Goal: Task Accomplishment & Management: Use online tool/utility

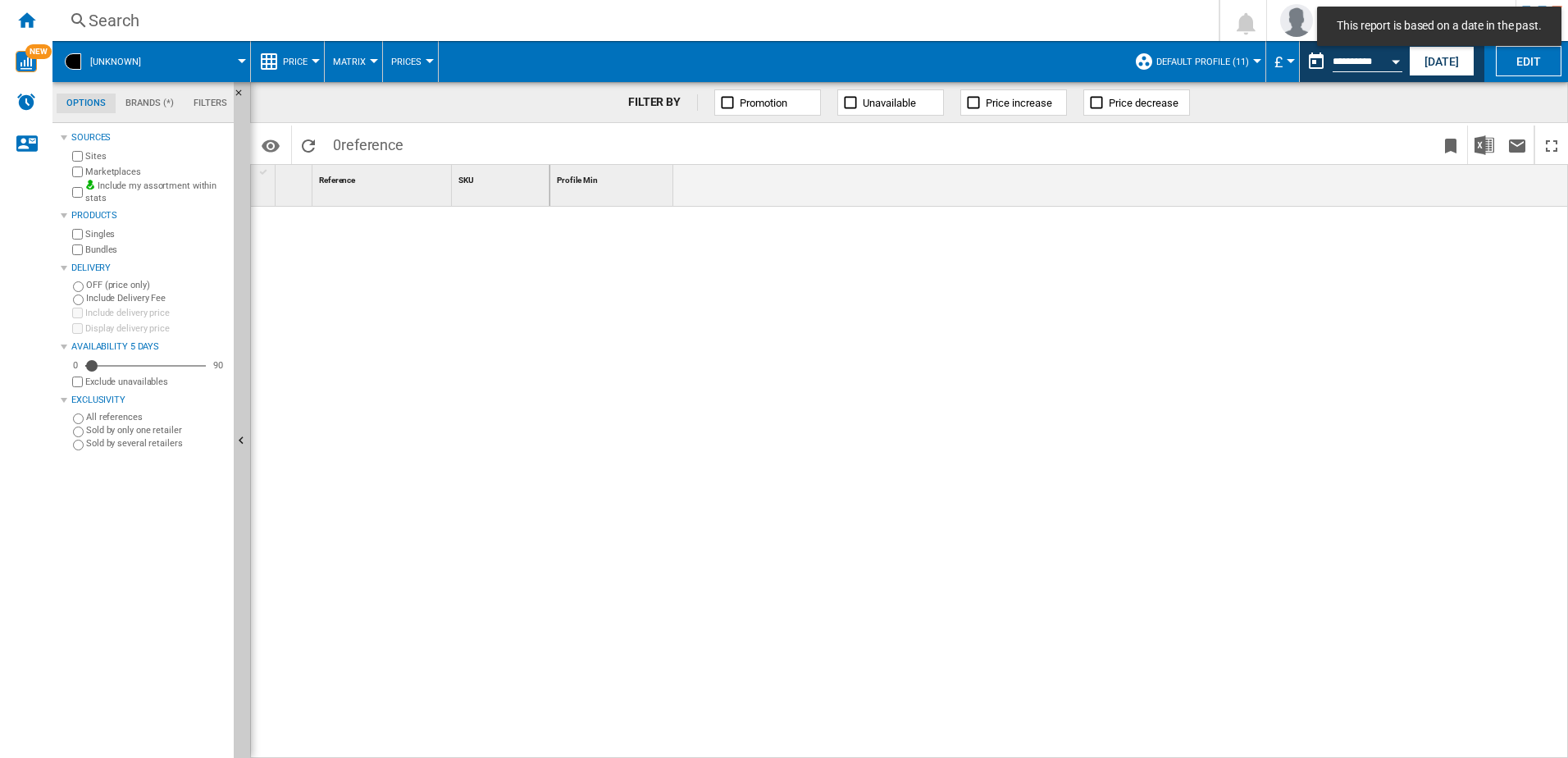
click at [207, 98] on md-tab-item "Filters" at bounding box center [211, 103] width 54 height 19
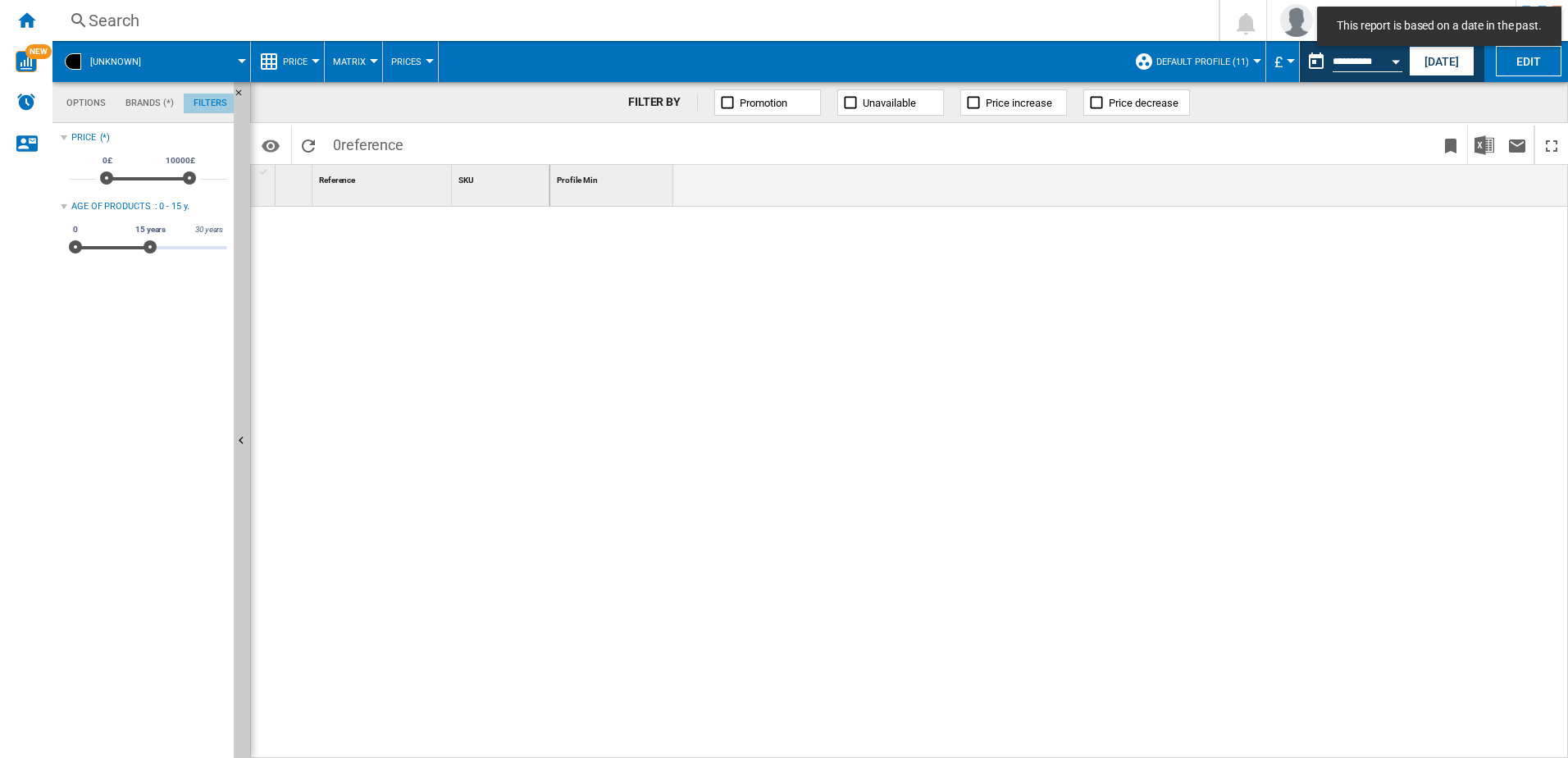
scroll to position [106, 0]
click at [72, 93] on md-tab-item "Options" at bounding box center [86, 103] width 59 height 19
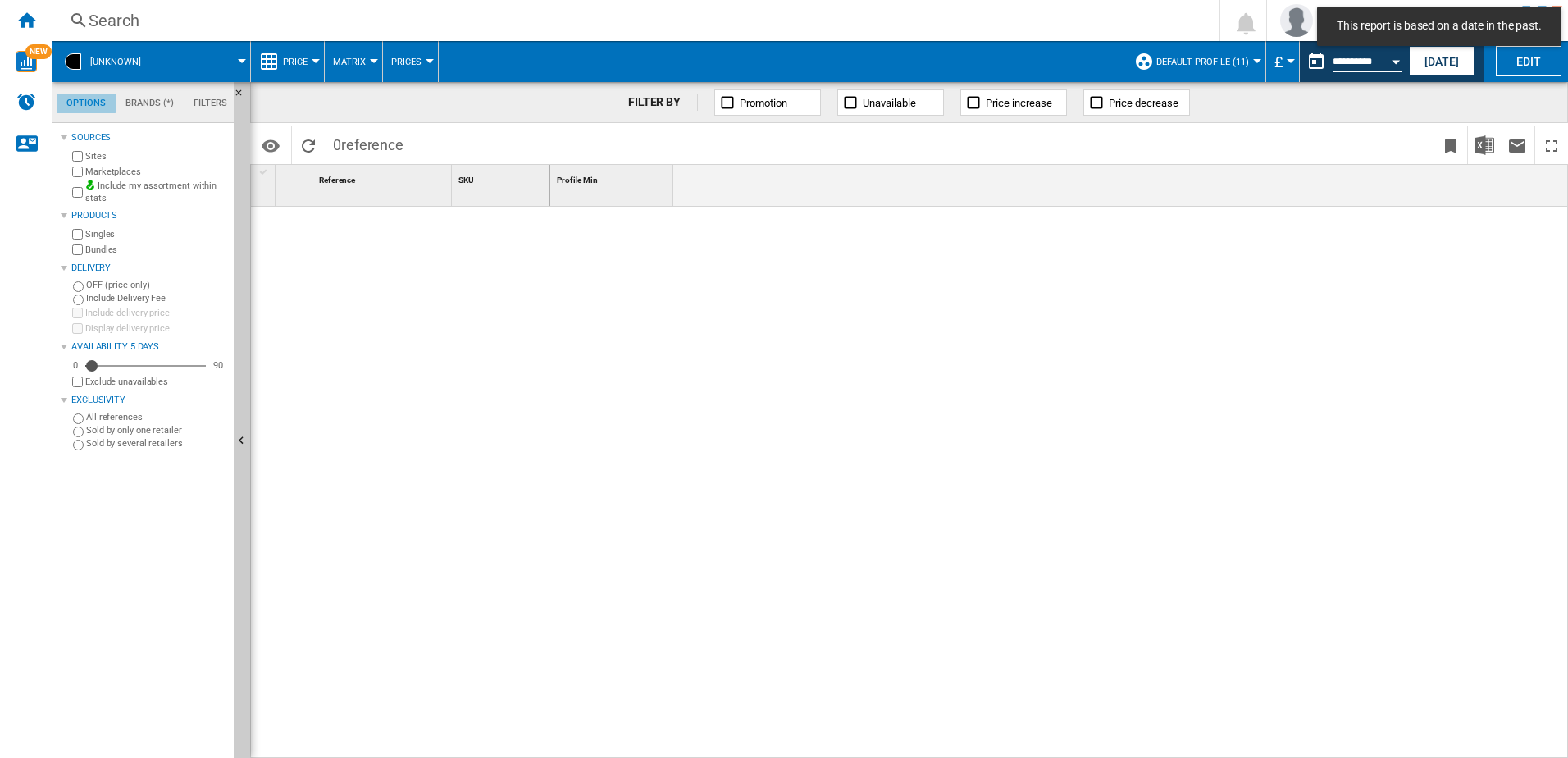
scroll to position [19, 0]
click at [25, 51] on img "WiseCard" at bounding box center [26, 61] width 21 height 21
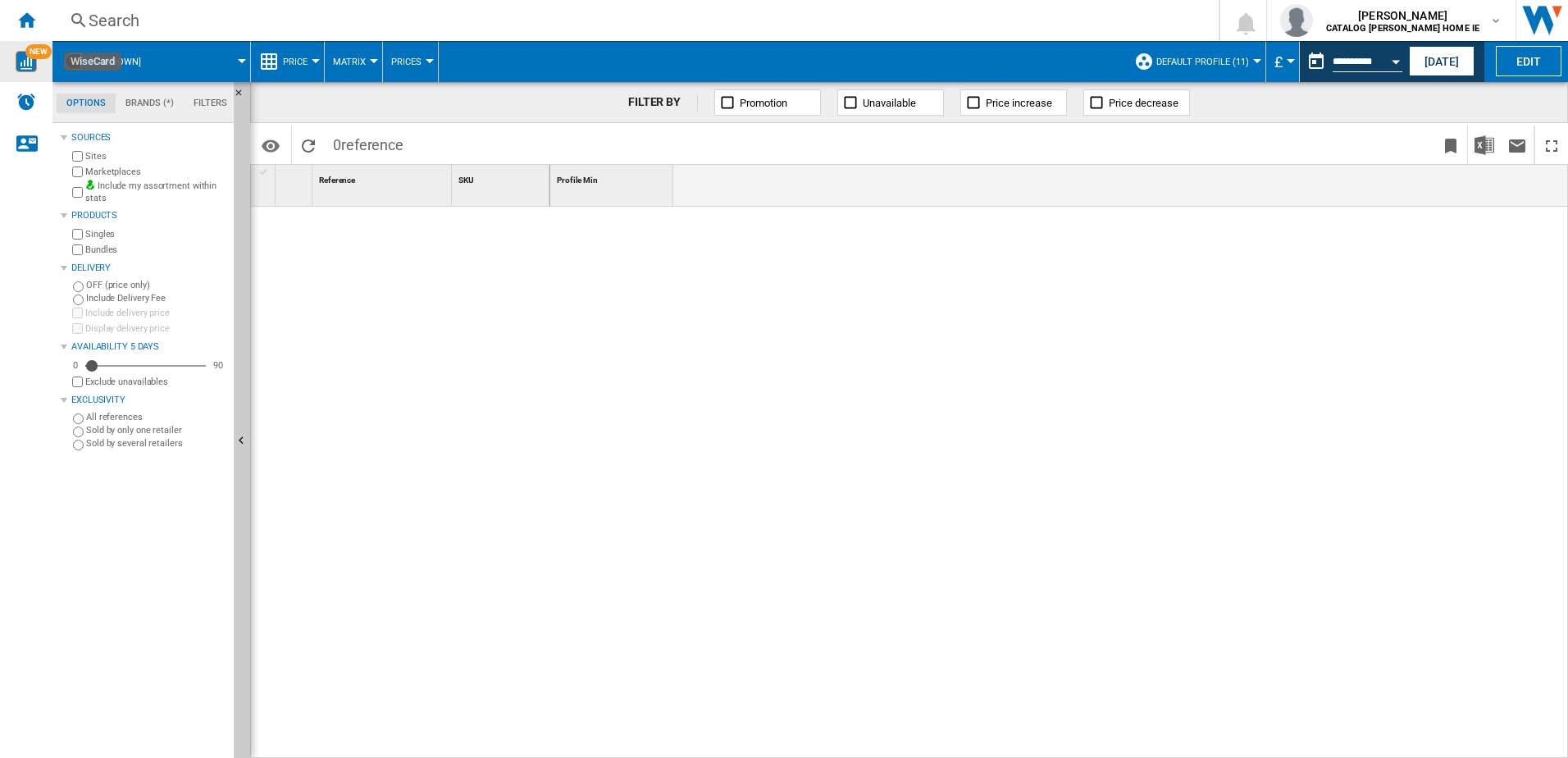
click at [99, 109] on md-tab-item "Options" at bounding box center [86, 103] width 59 height 19
click at [120, 104] on md-tab-item "Brands (*)" at bounding box center [150, 103] width 68 height 19
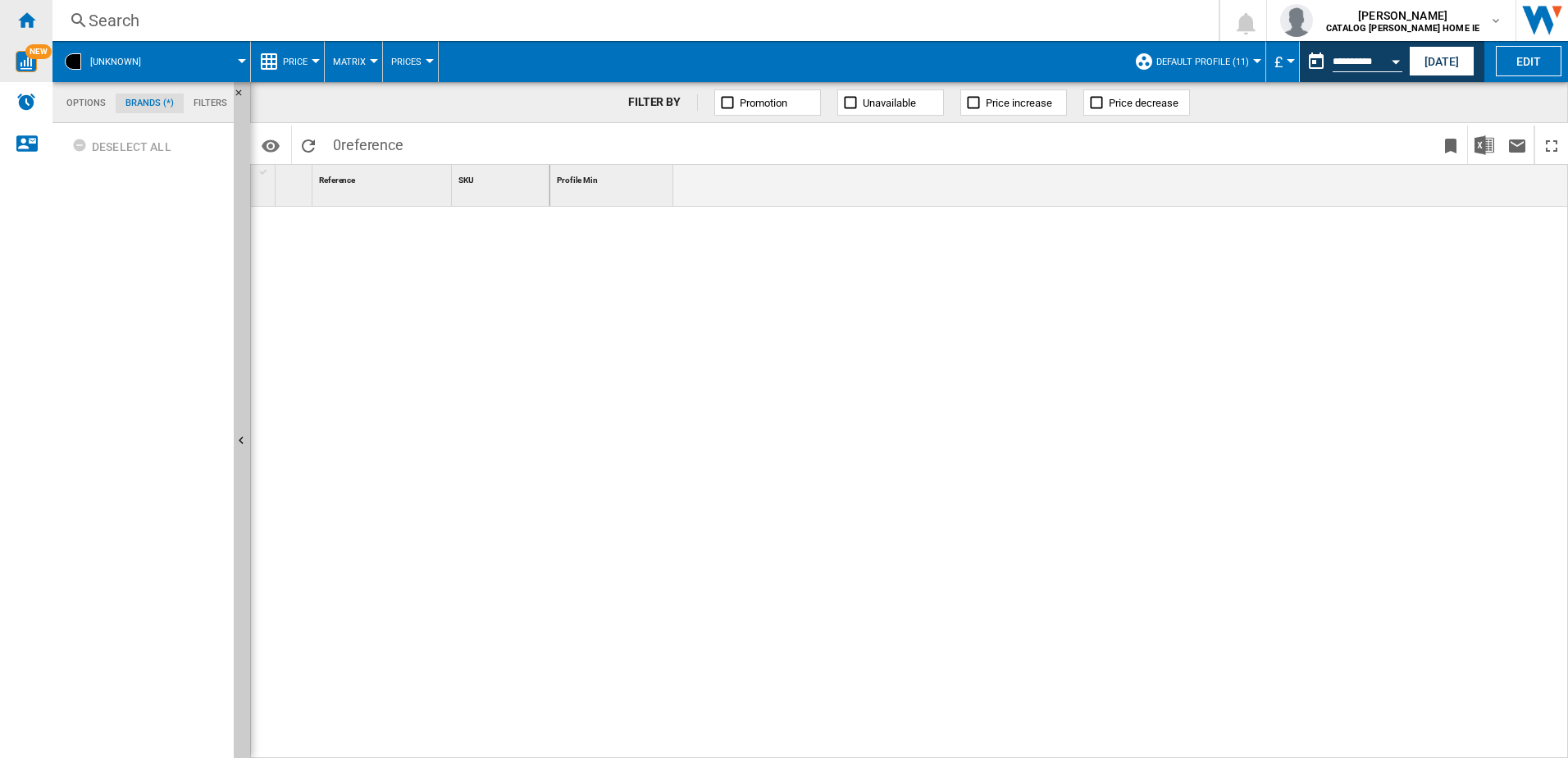
click at [30, 19] on ng-md-icon "Home" at bounding box center [26, 19] width 19 height 19
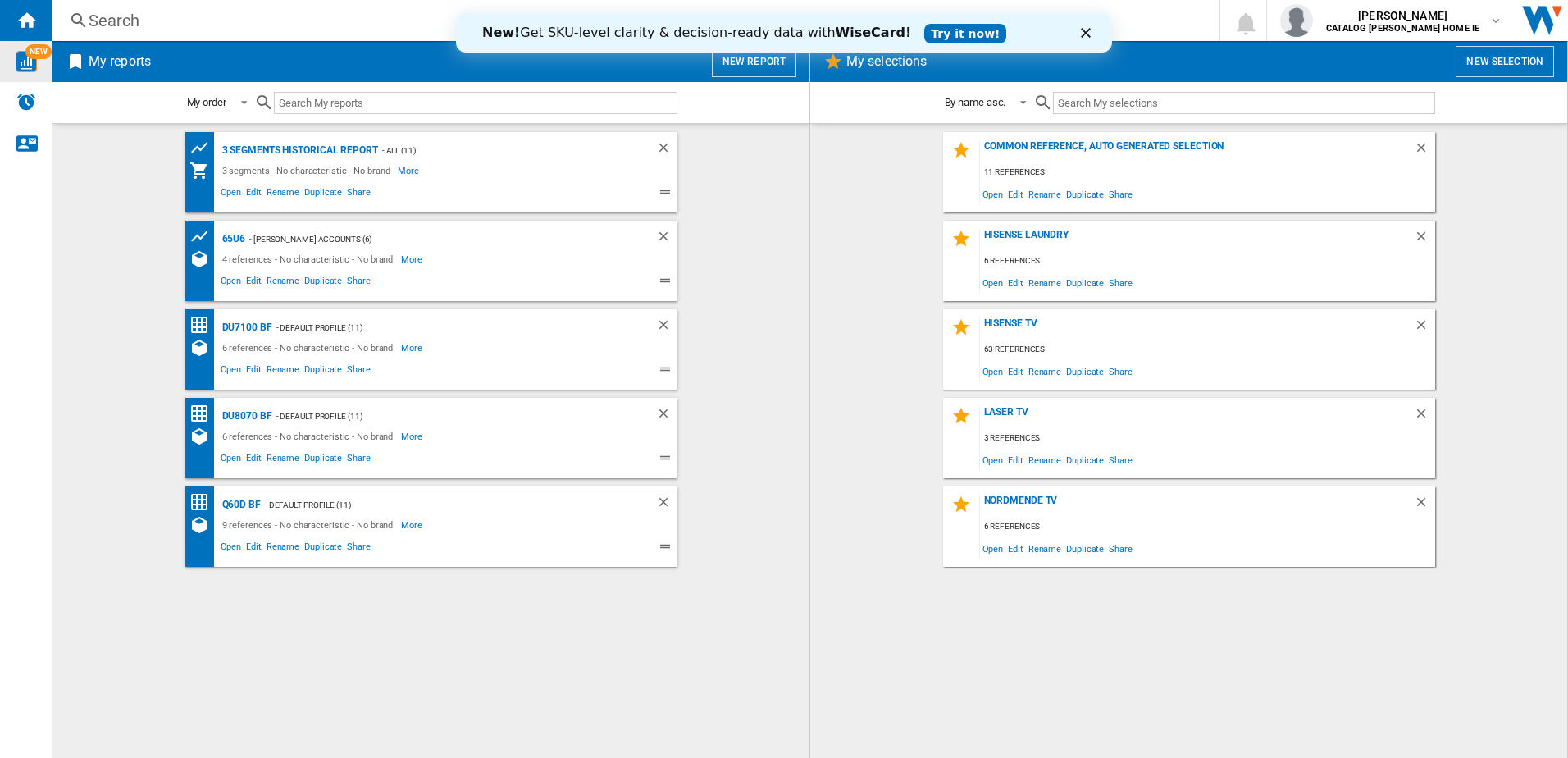
click at [767, 72] on button "New report" at bounding box center [753, 62] width 84 height 31
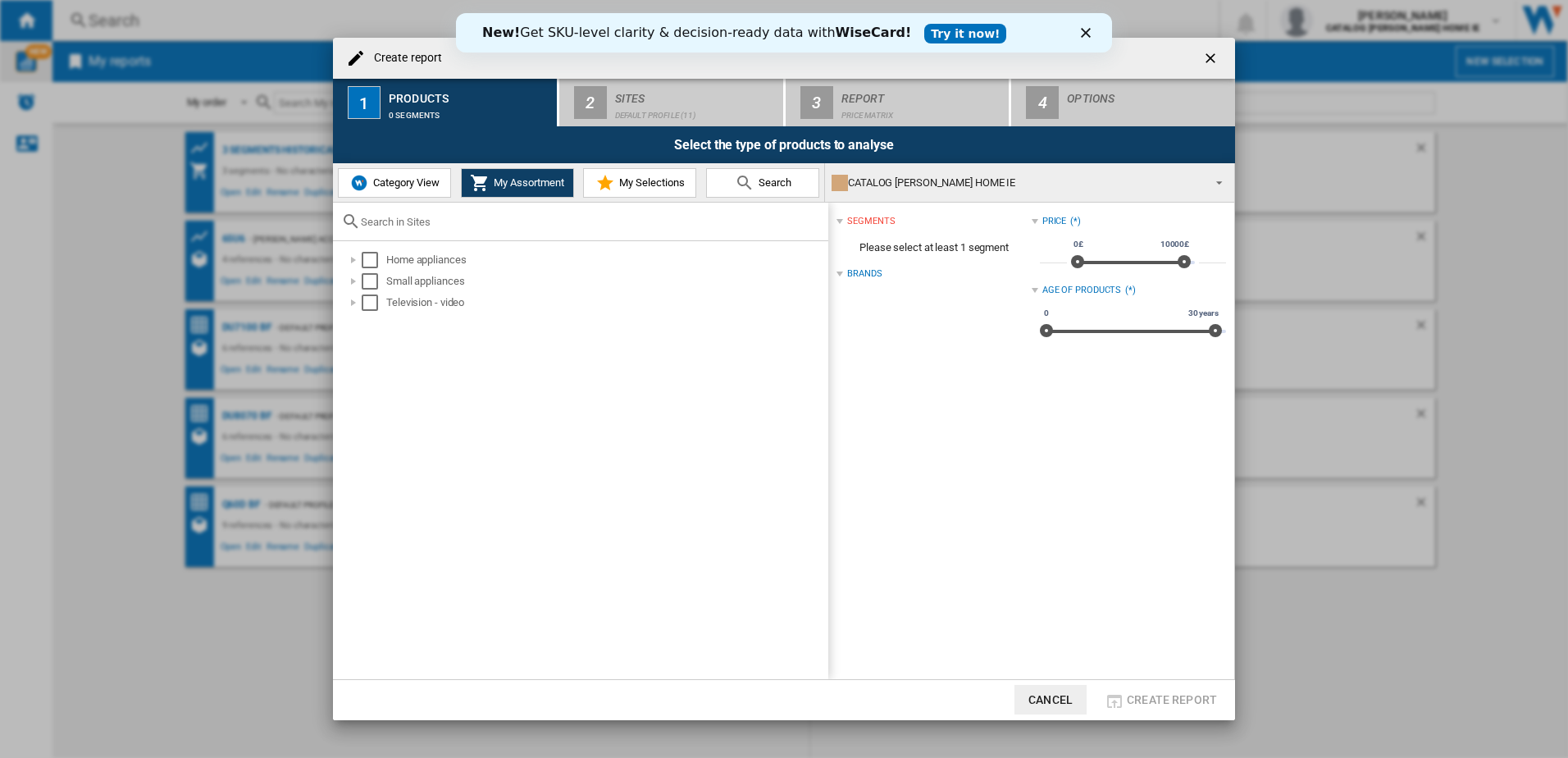
click at [402, 190] on button "Category View" at bounding box center [395, 183] width 113 height 30
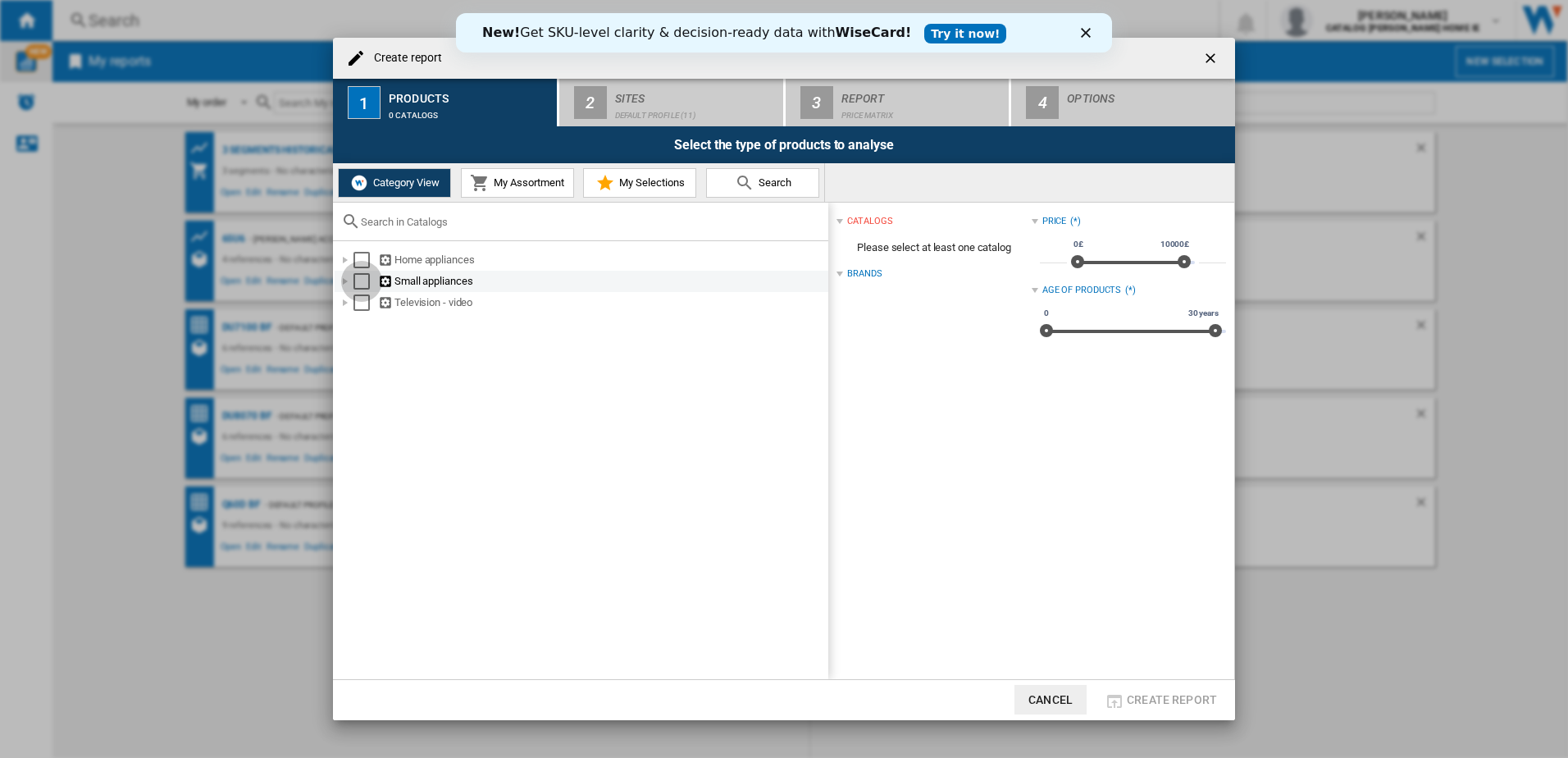
click at [360, 281] on div "Select" at bounding box center [362, 282] width 17 height 17
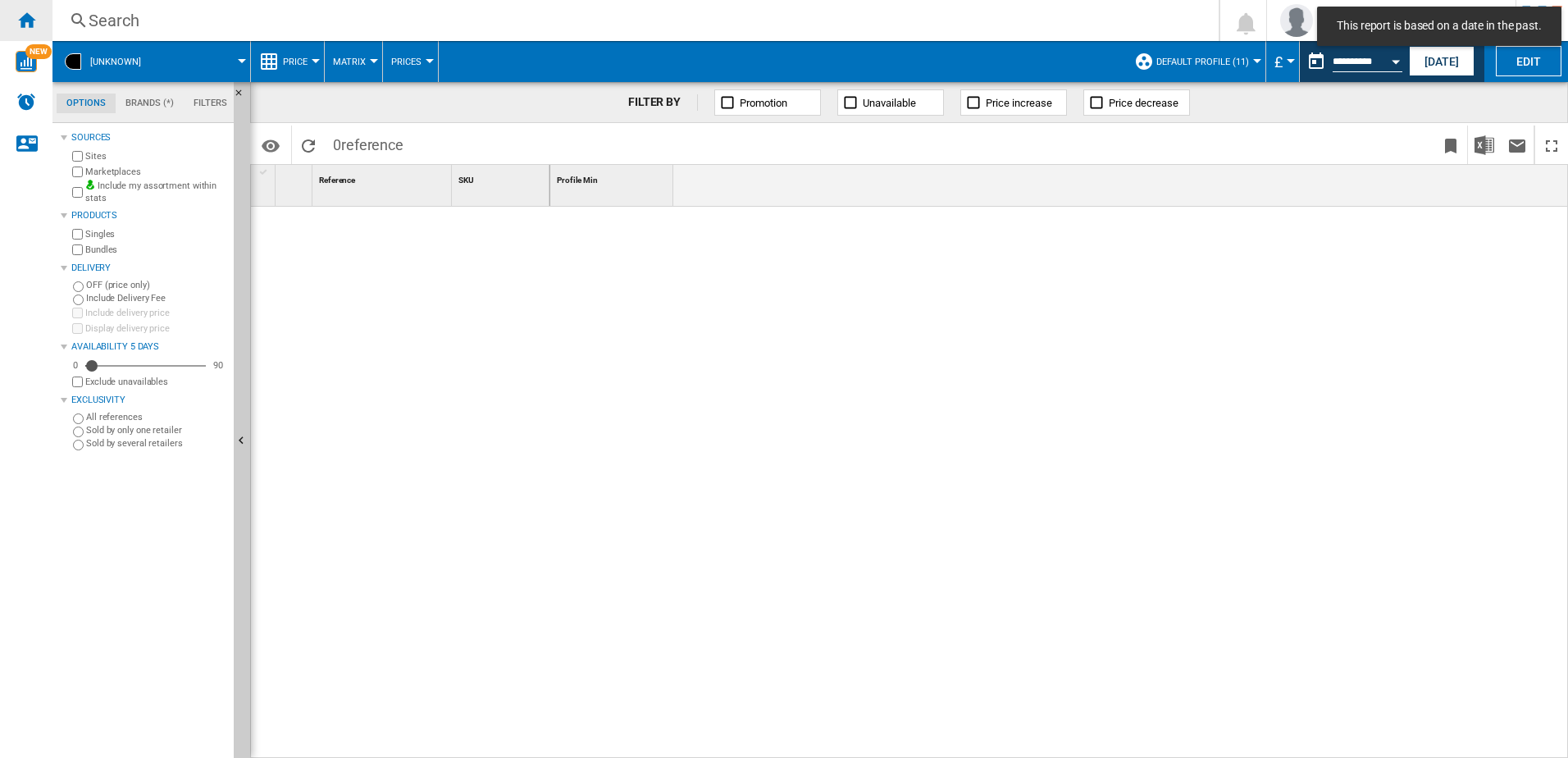
click at [33, 27] on ng-md-icon "Home" at bounding box center [26, 19] width 19 height 19
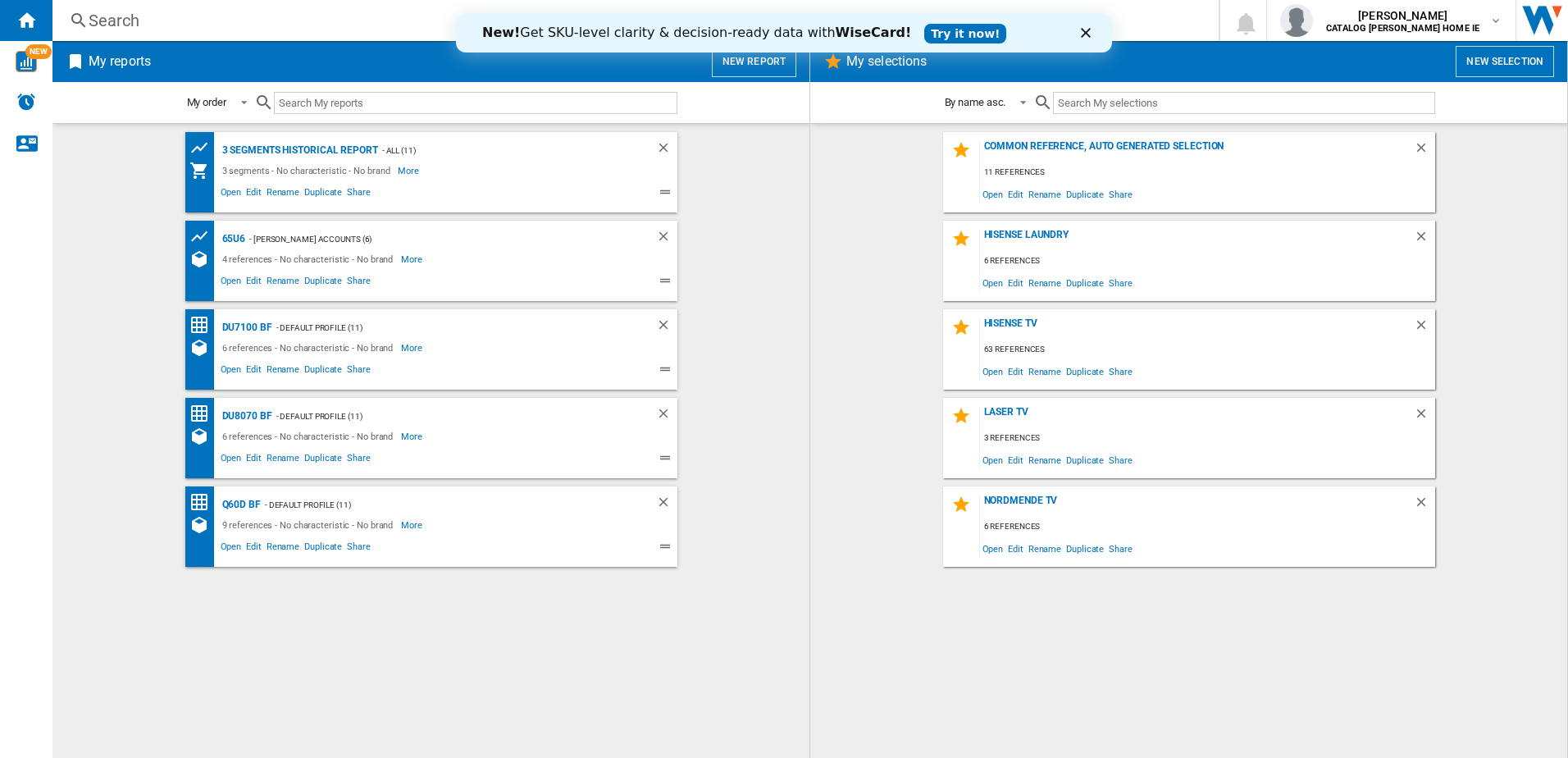
click at [1084, 38] on div "New! Get SKU-level clarity & decision-ready data with WiseCard! Try it now!" at bounding box center [784, 32] width 656 height 26
click at [1086, 34] on icon "Close" at bounding box center [1086, 32] width 10 height 10
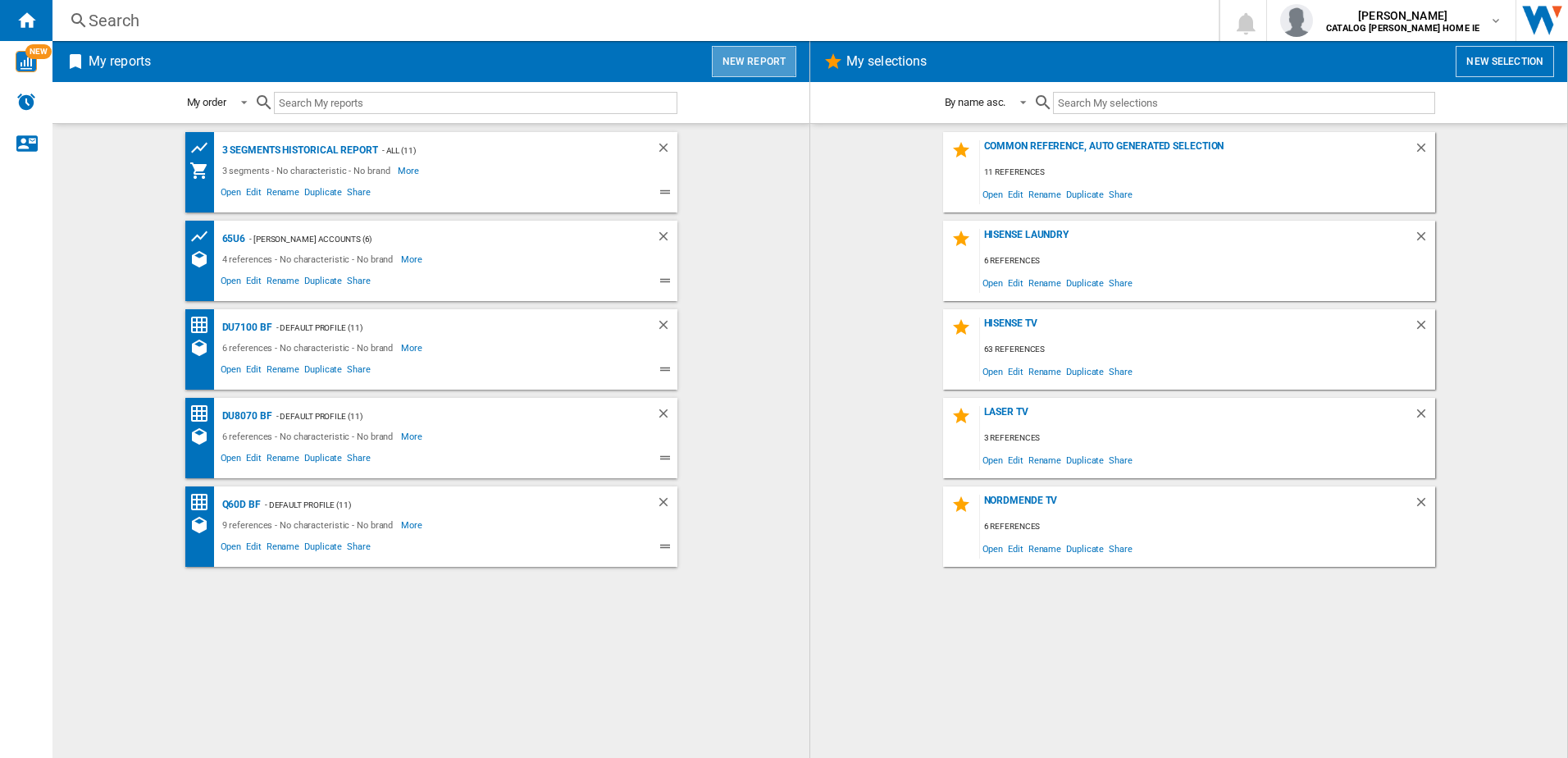
click at [784, 67] on button "New report" at bounding box center [753, 62] width 84 height 31
